Goal: Information Seeking & Learning: Learn about a topic

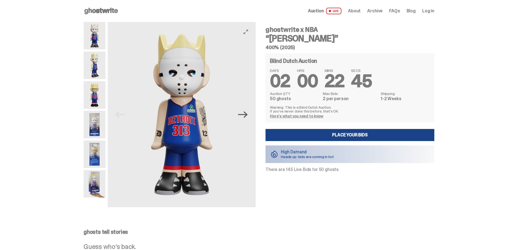
click at [241, 111] on icon "Next" at bounding box center [243, 115] width 10 height 10
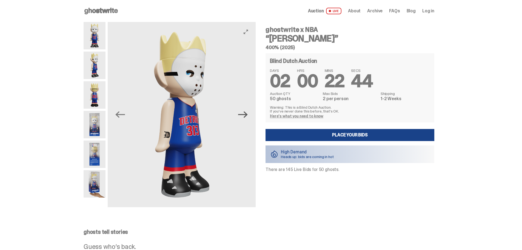
click at [241, 111] on icon "Next" at bounding box center [243, 115] width 10 height 10
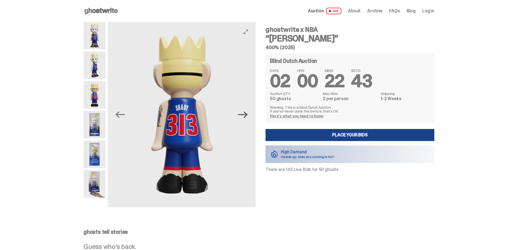
click at [241, 111] on icon "Next" at bounding box center [243, 115] width 10 height 10
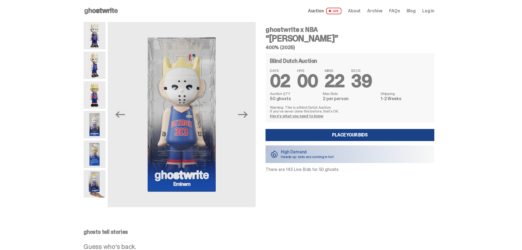
click at [297, 116] on link "Here's what you need to know" at bounding box center [296, 115] width 53 height 5
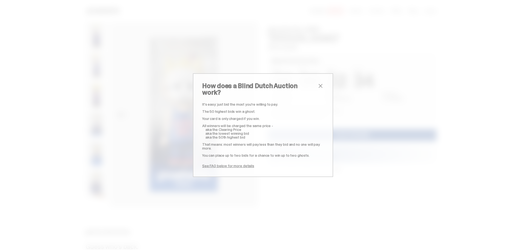
click at [319, 87] on span "close" at bounding box center [320, 85] width 7 height 7
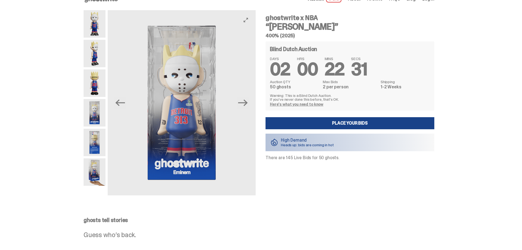
scroll to position [12, 0]
